Goal: Transaction & Acquisition: Purchase product/service

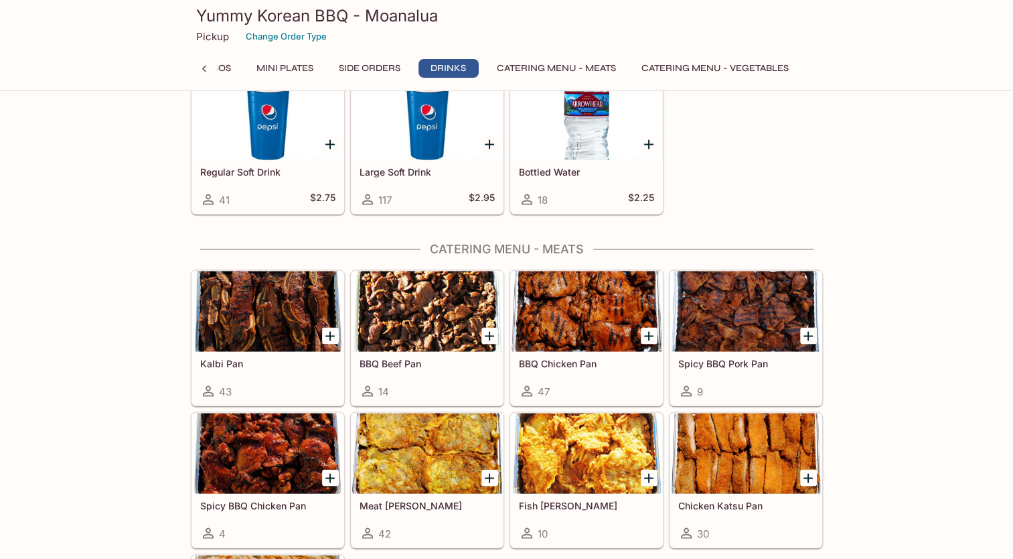
click at [583, 458] on div at bounding box center [586, 453] width 151 height 80
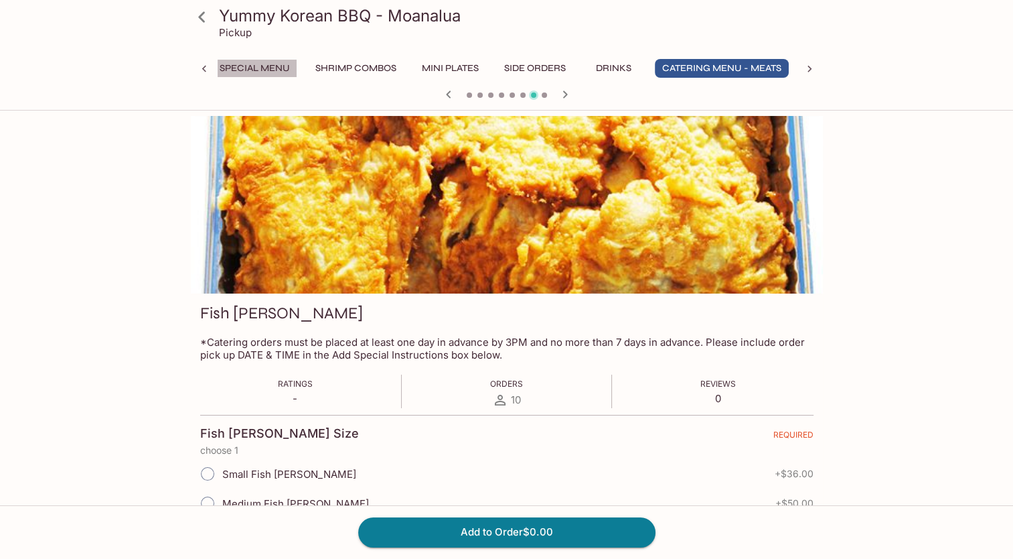
click at [254, 71] on button "Special Menu" at bounding box center [254, 68] width 85 height 19
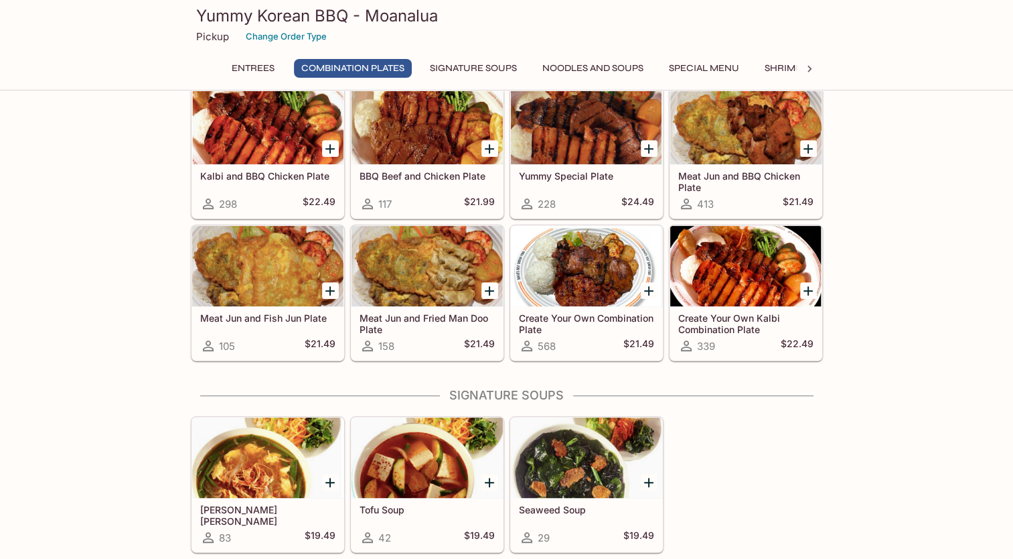
scroll to position [546, 0]
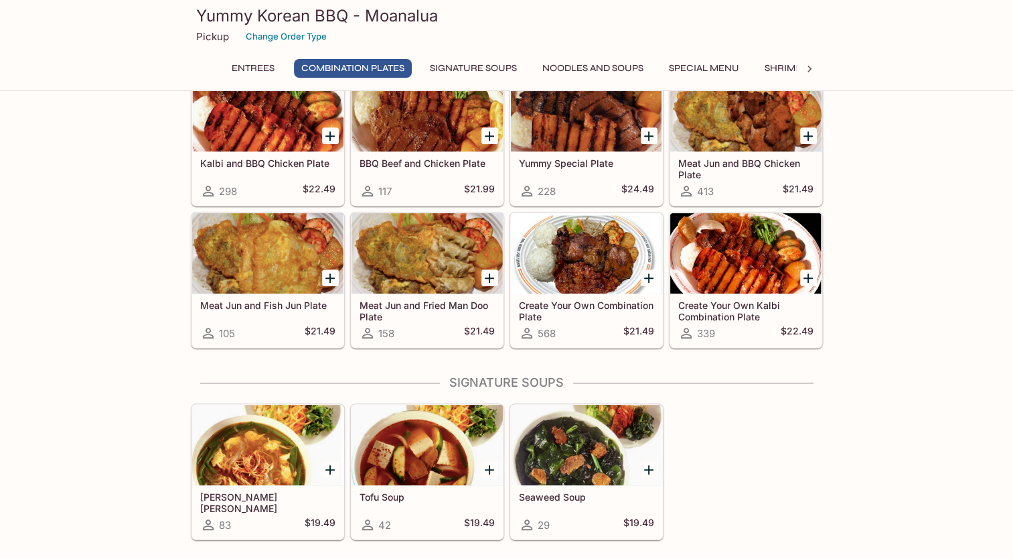
click at [254, 287] on div at bounding box center [267, 253] width 151 height 80
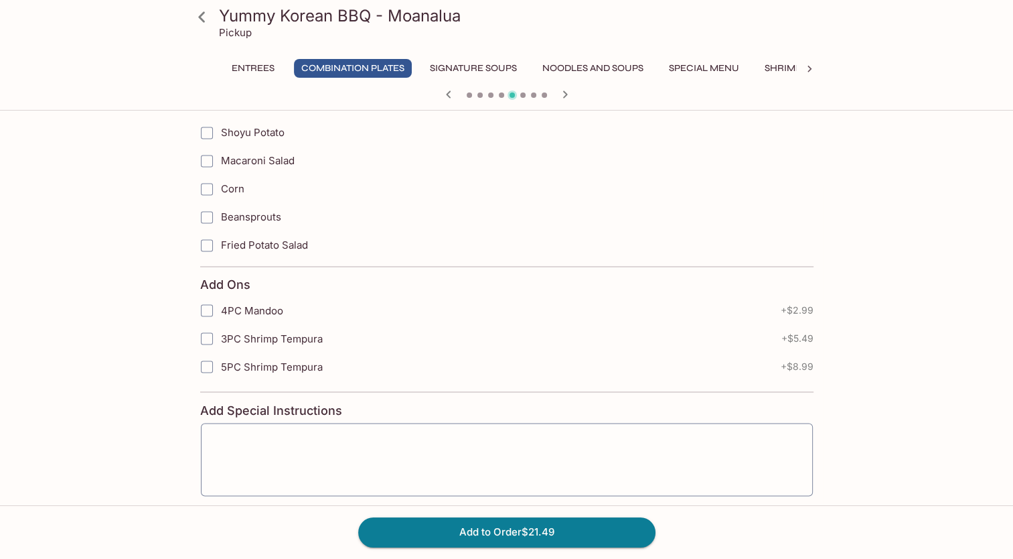
scroll to position [2187, 0]
